Goal: Check status: Check status

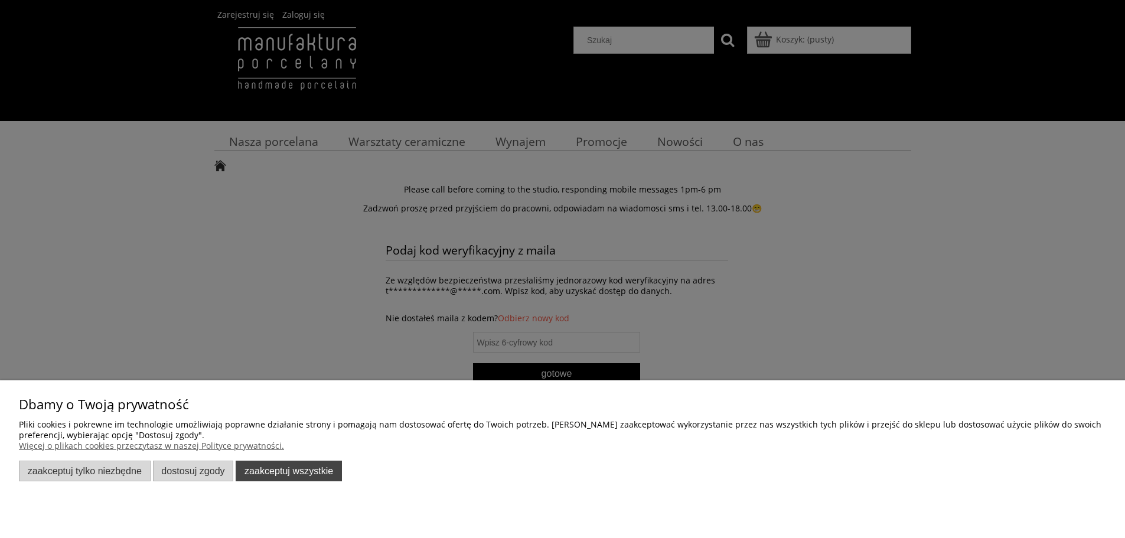
click at [281, 470] on button "Zaakceptuj wszystkie" at bounding box center [289, 471] width 106 height 21
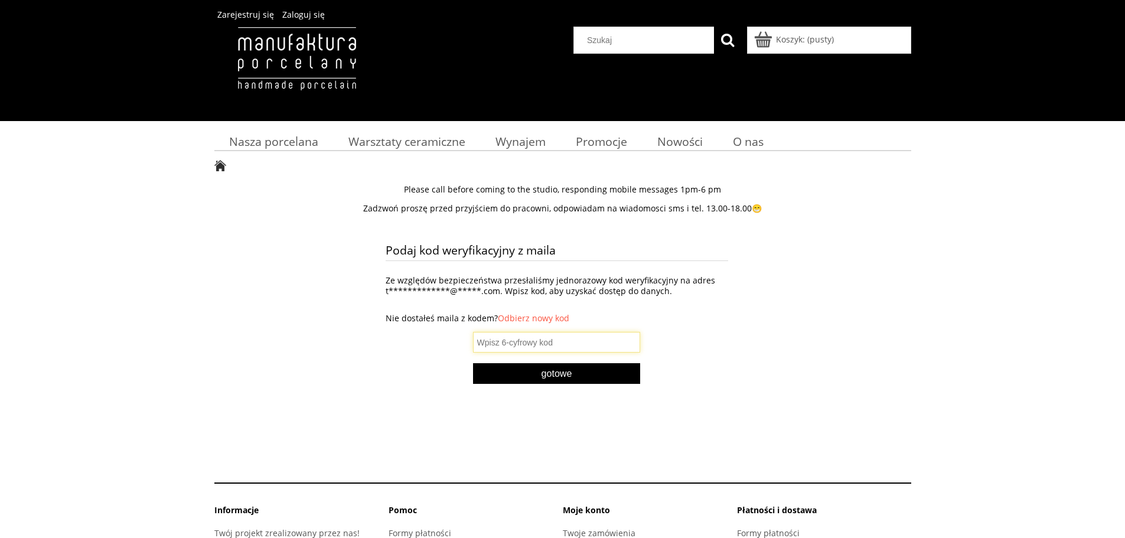
click at [582, 347] on input "text" at bounding box center [557, 342] width 168 height 21
type input "861671"
click at [560, 384] on button "Gotowe" at bounding box center [557, 373] width 168 height 21
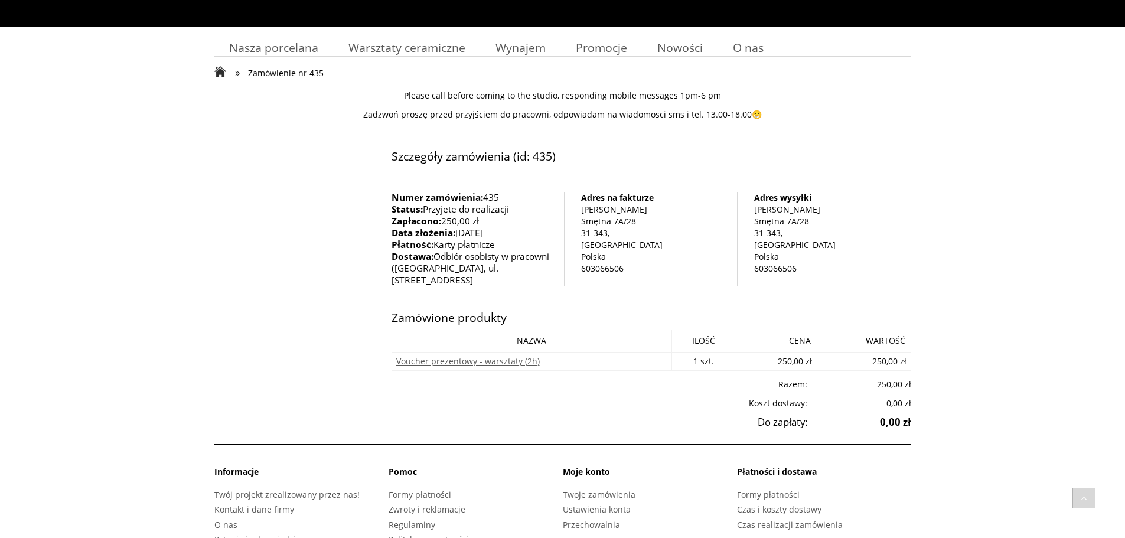
scroll to position [93, 0]
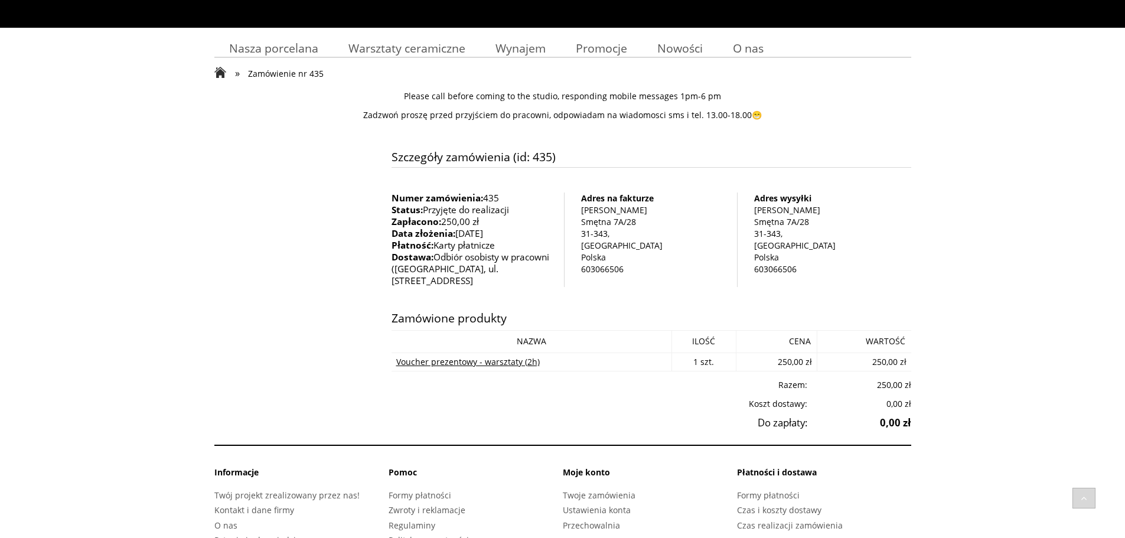
click at [512, 356] on link "Voucher prezentowy - warsztaty (2h)" at bounding box center [468, 361] width 144 height 11
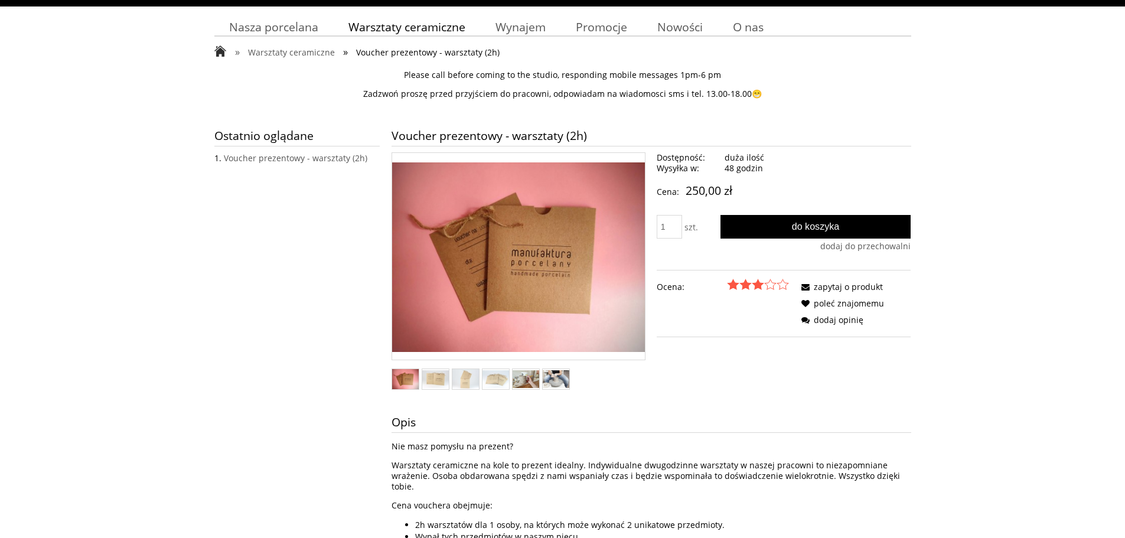
scroll to position [124, 0]
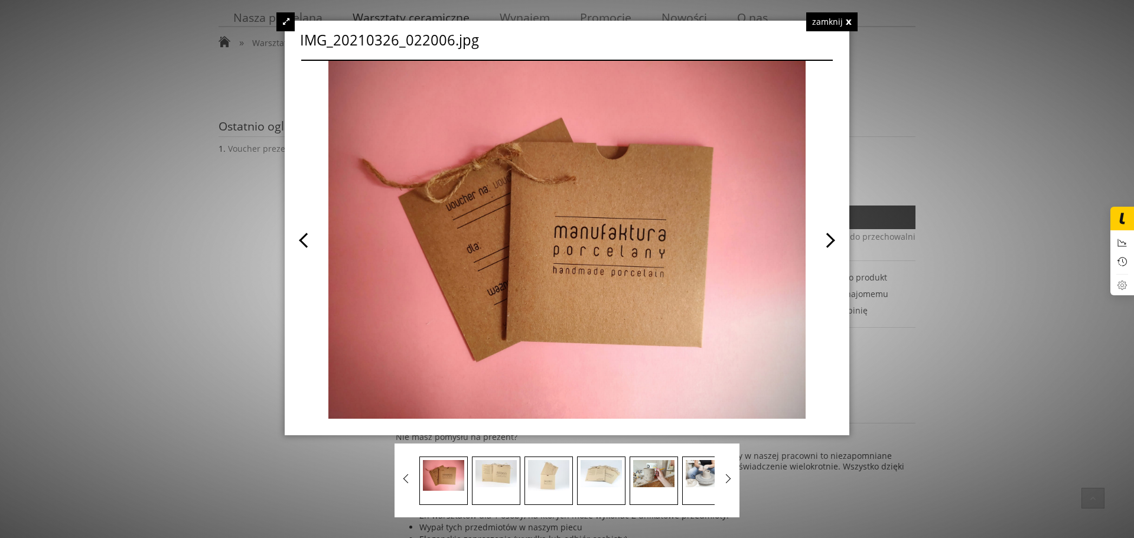
click at [846, 19] on div "zamknij" at bounding box center [831, 21] width 51 height 19
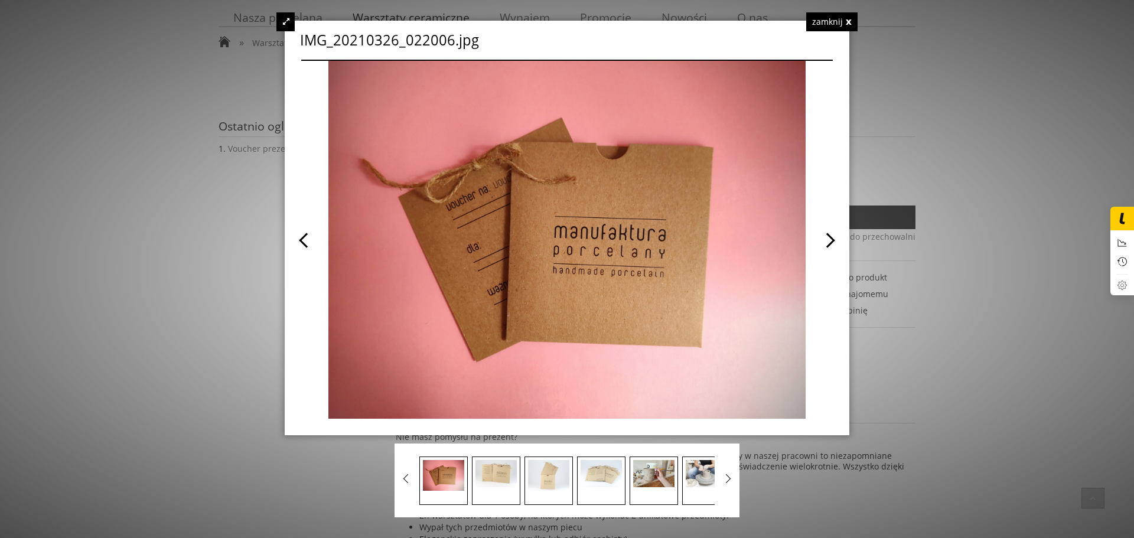
click at [842, 29] on div "zamknij" at bounding box center [831, 21] width 51 height 19
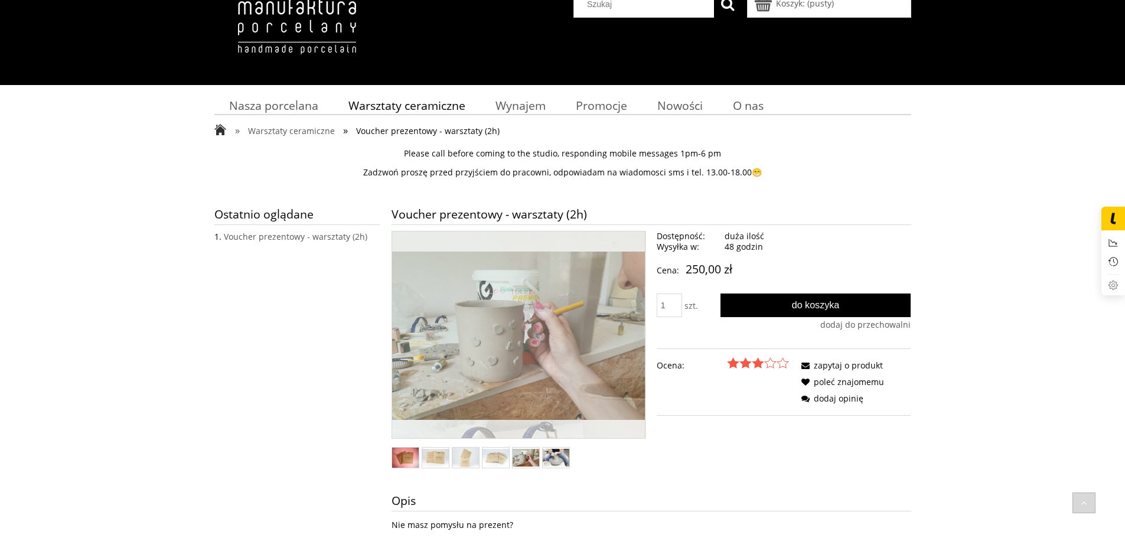
scroll to position [0, 0]
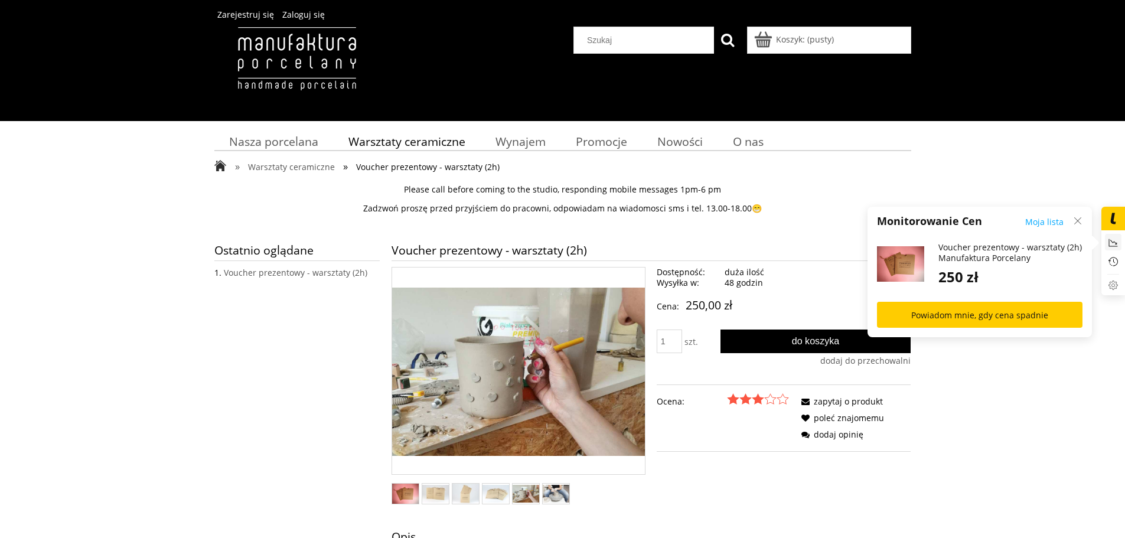
click at [1076, 217] on icon at bounding box center [1077, 220] width 9 height 9
